Goal: Information Seeking & Learning: Check status

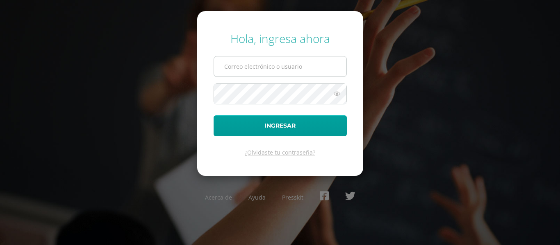
click at [270, 66] on input "text" at bounding box center [280, 67] width 132 height 20
type input "24034@lasallechiquimula.edu.gt"
click at [213, 116] on button "Ingresar" at bounding box center [279, 126] width 133 height 21
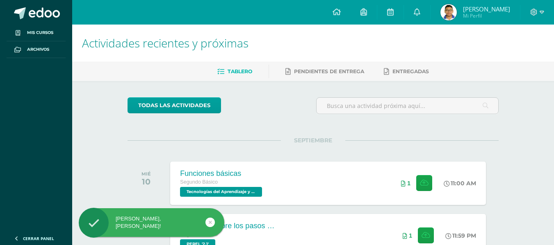
click at [477, 14] on span "Mi Perfil" at bounding box center [486, 15] width 47 height 7
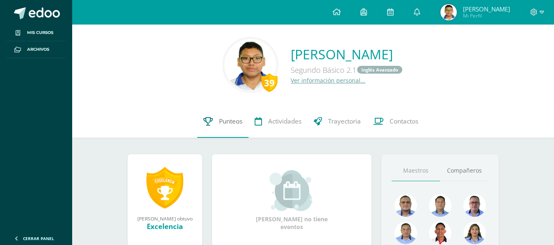
click at [232, 124] on span "Punteos" at bounding box center [230, 121] width 23 height 9
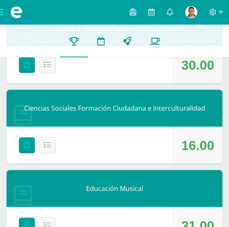
scroll to position [410, 0]
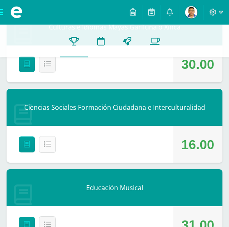
click at [47, 140] on button "Detalle" at bounding box center [47, 144] width 17 height 17
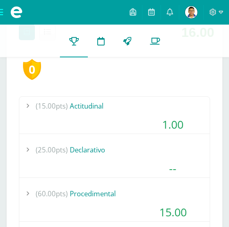
scroll to position [533, 0]
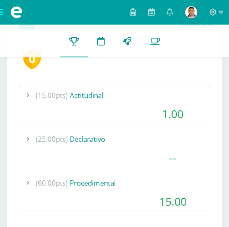
click at [97, 191] on div "(60.00pts) Procedimental" at bounding box center [114, 183] width 190 height 18
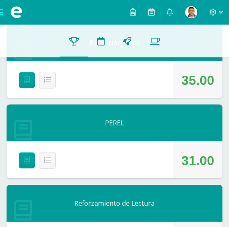
scroll to position [1357, 0]
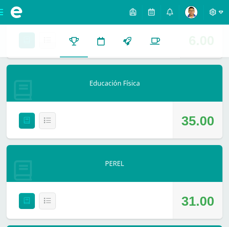
click at [218, 11] on span at bounding box center [216, 12] width 14 height 9
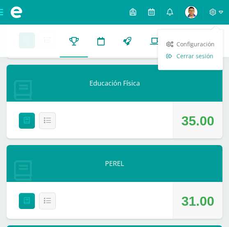
click at [186, 58] on span "Cerrar sesión" at bounding box center [194, 56] width 37 height 8
